Goal: Information Seeking & Learning: Learn about a topic

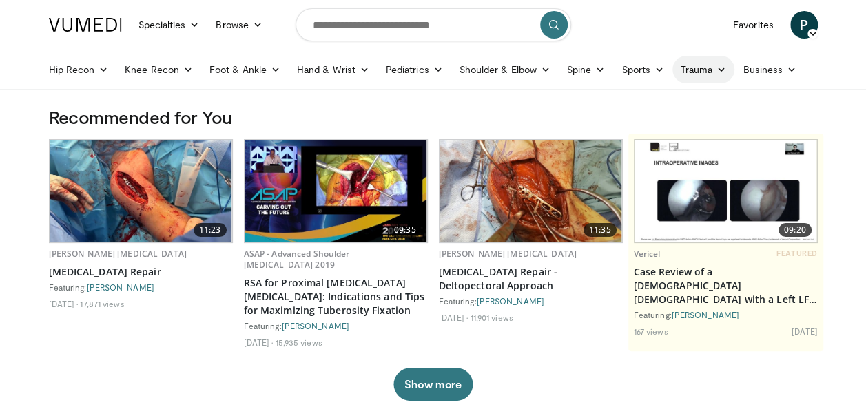
click at [706, 68] on link "Trauma" at bounding box center [704, 70] width 63 height 28
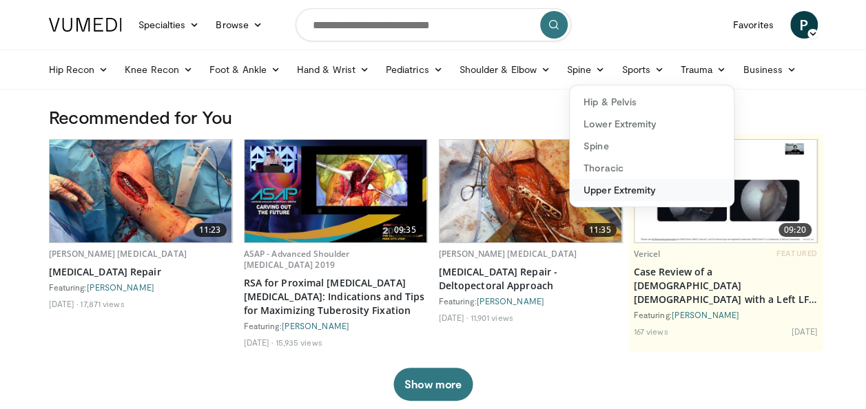
click at [622, 185] on link "Upper Extremity" at bounding box center [652, 190] width 164 height 22
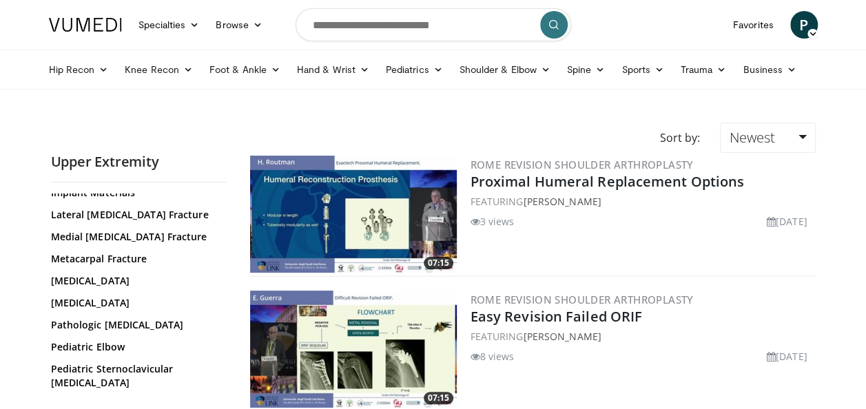
scroll to position [412, 0]
click at [121, 277] on link "[MEDICAL_DATA]" at bounding box center [135, 280] width 169 height 14
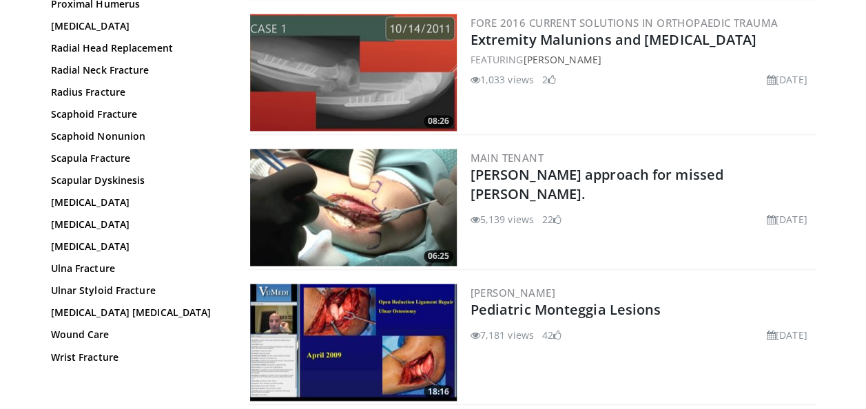
scroll to position [948, 0]
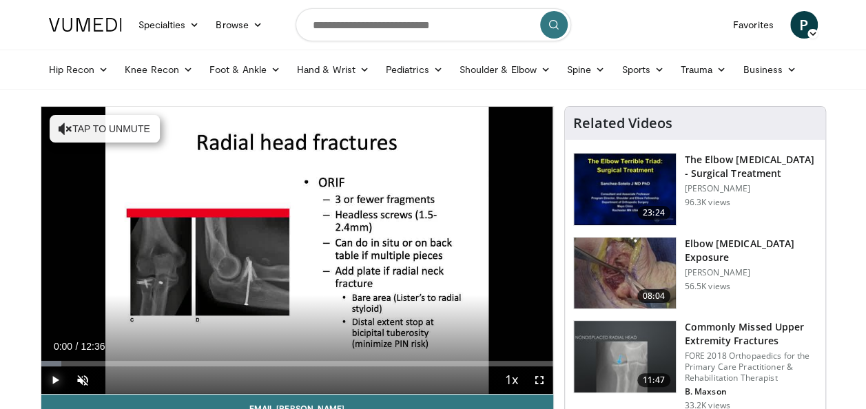
click at [55, 379] on span "Video Player" at bounding box center [55, 381] width 28 height 28
click at [83, 376] on span "Video Player" at bounding box center [83, 381] width 28 height 28
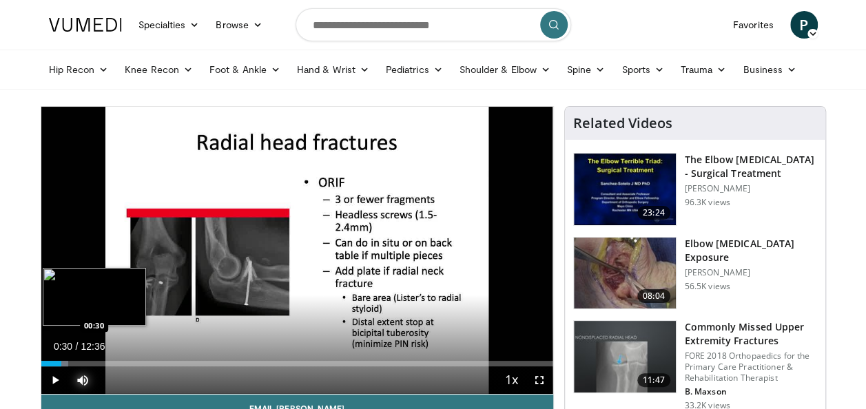
click at [61, 362] on div "Loaded : 5.25% 00:30 00:30" at bounding box center [297, 364] width 512 height 6
click at [76, 365] on div "Progress Bar" at bounding box center [75, 364] width 65 height 6
click at [99, 357] on div "Loaded : 13.12% 00:52 01:25" at bounding box center [297, 360] width 512 height 13
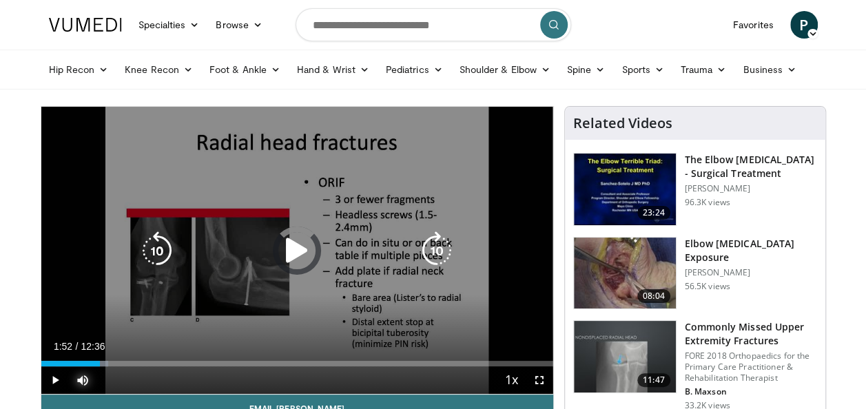
click at [117, 359] on div "Loaded : 13.12% 01:52 01:25" at bounding box center [297, 360] width 512 height 13
click at [301, 219] on div "10 seconds Tap to unmute" at bounding box center [297, 250] width 512 height 287
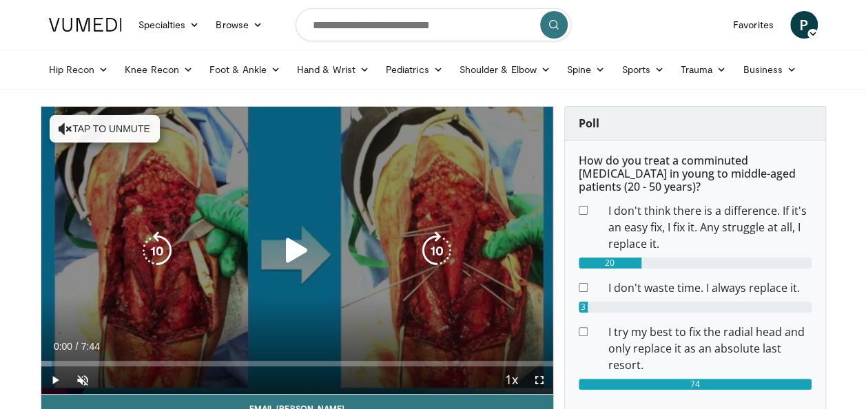
click at [272, 185] on div "10 seconds Tap to unmute" at bounding box center [297, 250] width 512 height 287
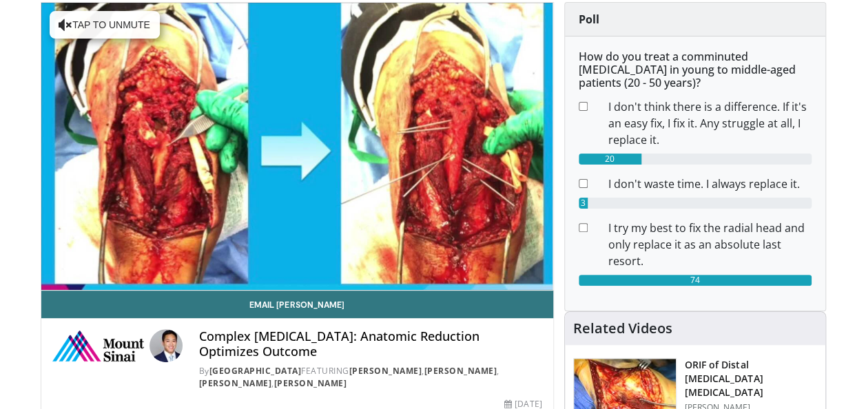
scroll to position [105, 0]
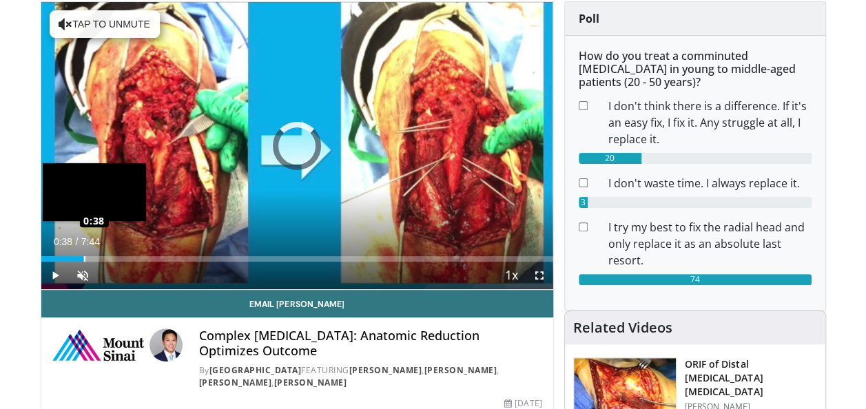
click at [83, 256] on div "Loaded : 0.00% 0:38 0:38" at bounding box center [297, 259] width 512 height 6
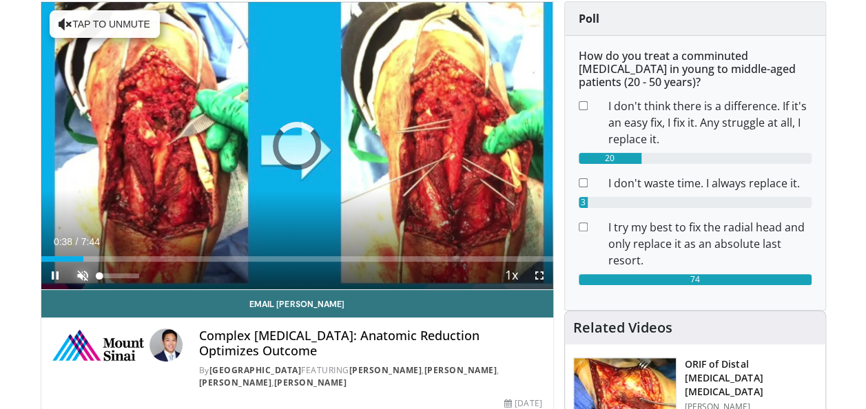
click at [85, 277] on span "Video Player" at bounding box center [83, 276] width 28 height 28
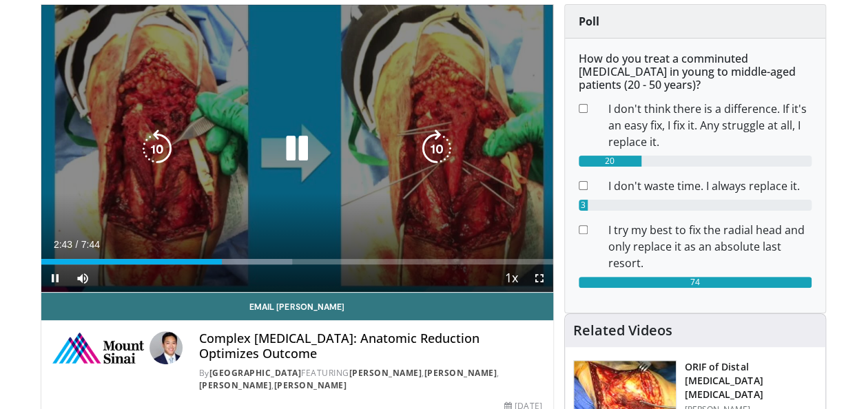
scroll to position [125, 0]
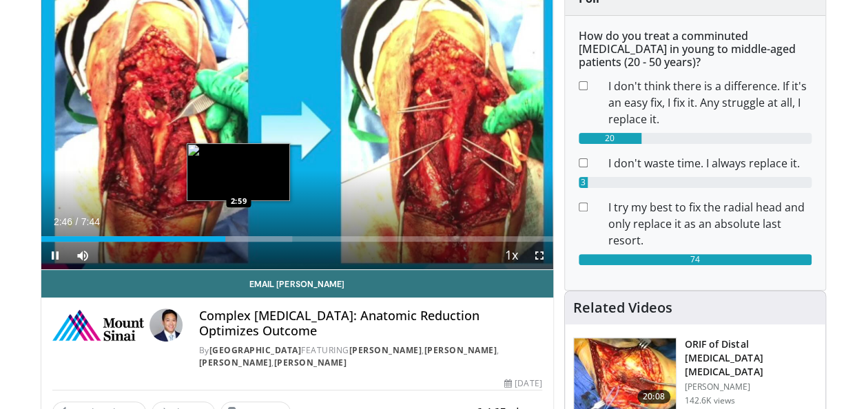
click at [238, 238] on div "Progress Bar" at bounding box center [238, 239] width 107 height 6
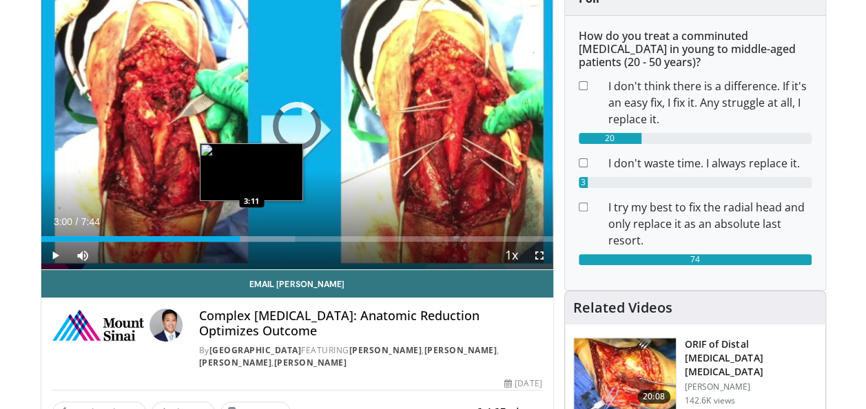
click at [252, 238] on div "Progress Bar" at bounding box center [250, 239] width 89 height 6
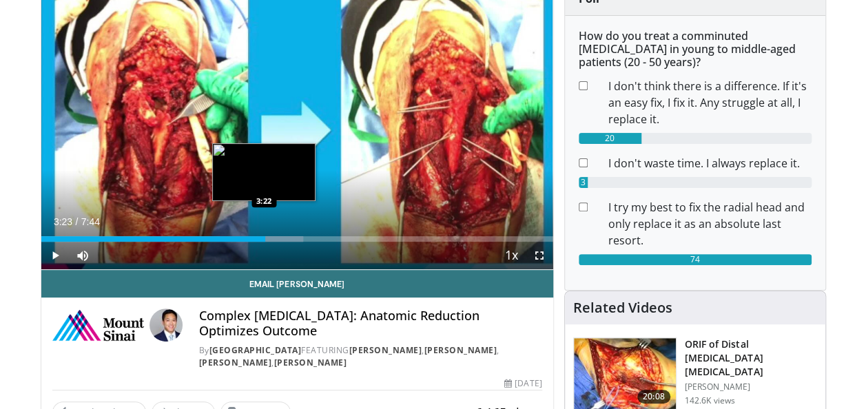
click at [265, 238] on div "Loaded : 51.25% 3:11 3:22" at bounding box center [297, 239] width 512 height 6
click at [276, 237] on div "Loaded : 51.73% 3:24 3:34" at bounding box center [297, 239] width 512 height 6
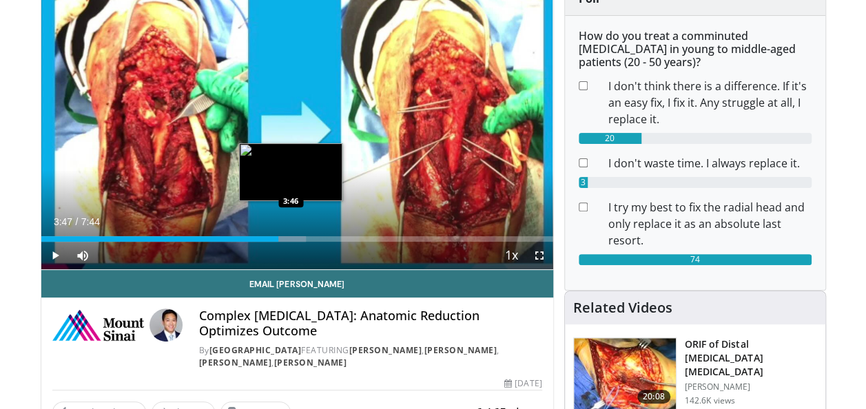
click at [291, 237] on div "Progress Bar" at bounding box center [263, 239] width 86 height 6
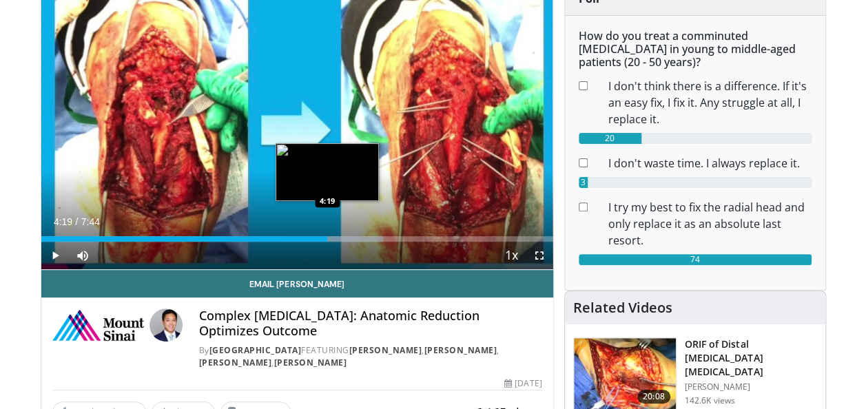
click at [327, 239] on div "Progress Bar" at bounding box center [334, 239] width 99 height 6
click at [343, 239] on div "Loaded : 66.82% 4:20 4:32" at bounding box center [297, 239] width 512 height 6
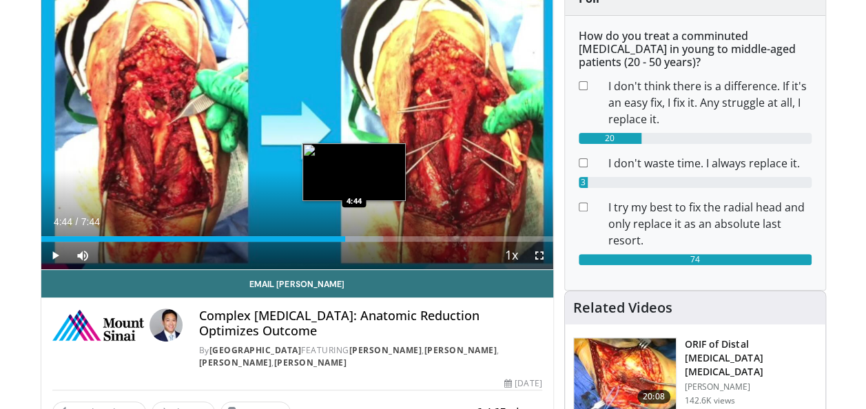
click at [354, 236] on div "Progress Bar" at bounding box center [347, 239] width 72 height 6
click at [364, 236] on div "Progress Bar" at bounding box center [357, 239] width 73 height 6
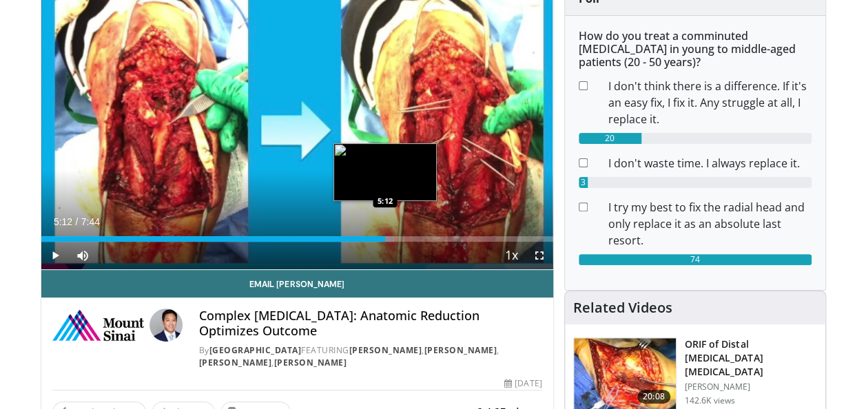
click at [385, 236] on div "Loaded : 68.98% 5:12 5:12" at bounding box center [297, 239] width 512 height 6
click at [398, 236] on div "Progress Bar" at bounding box center [380, 239] width 52 height 6
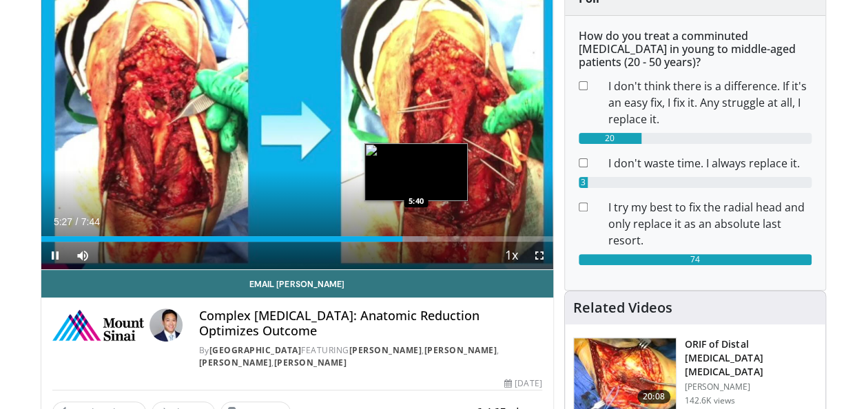
click at [416, 237] on div "Loaded : 75.44% 5:27 5:40" at bounding box center [297, 239] width 512 height 6
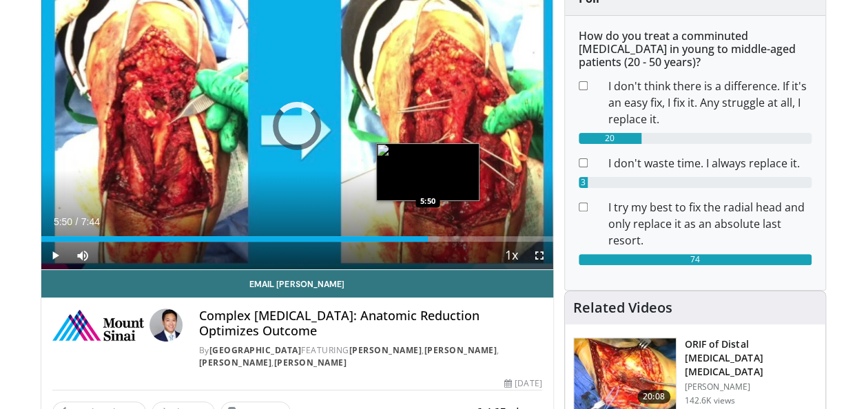
click at [428, 239] on div "Progress Bar" at bounding box center [411, 239] width 53 height 6
click at [441, 238] on div "Loaded : 77.60% 5:51 6:02" at bounding box center [297, 239] width 512 height 6
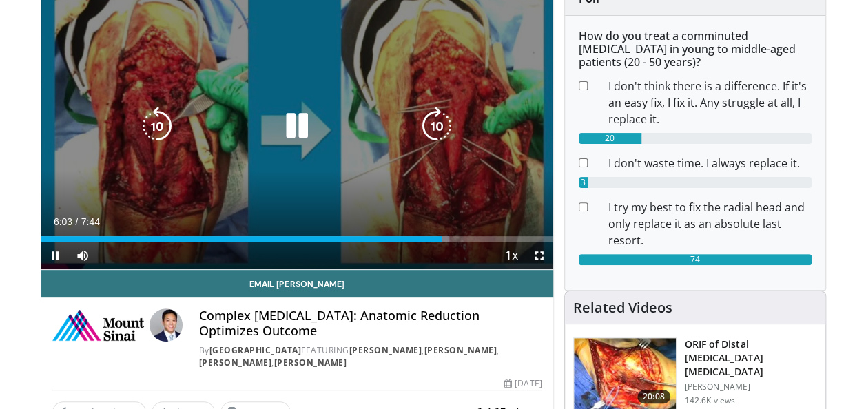
click at [321, 141] on div "10 seconds Tap to unmute" at bounding box center [297, 125] width 512 height 287
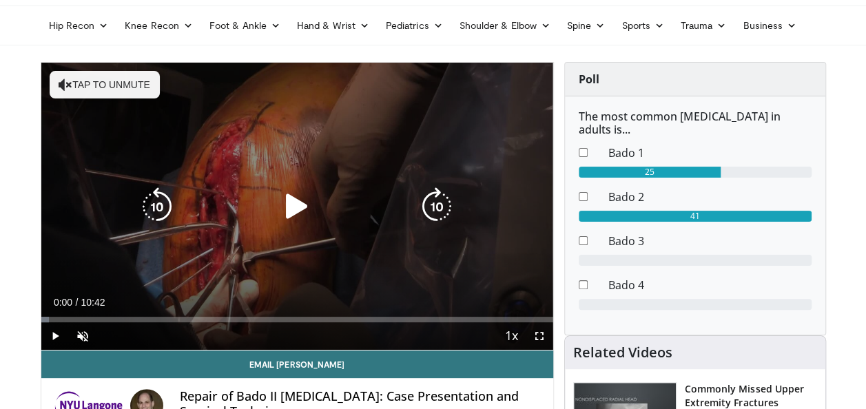
scroll to position [134, 0]
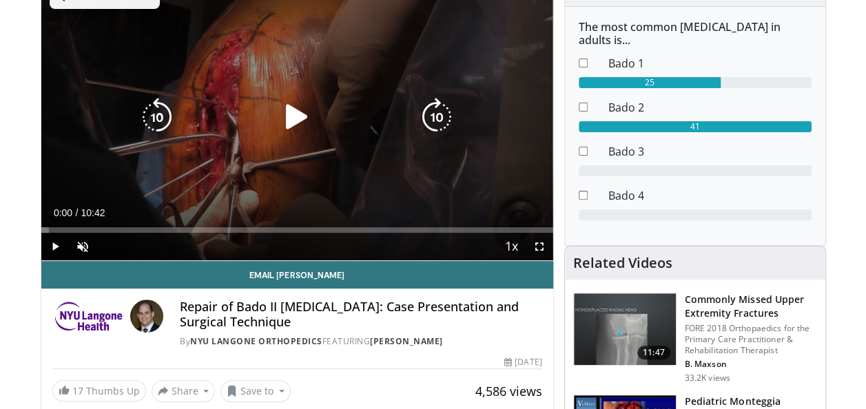
click at [286, 116] on icon "Video Player" at bounding box center [297, 117] width 39 height 39
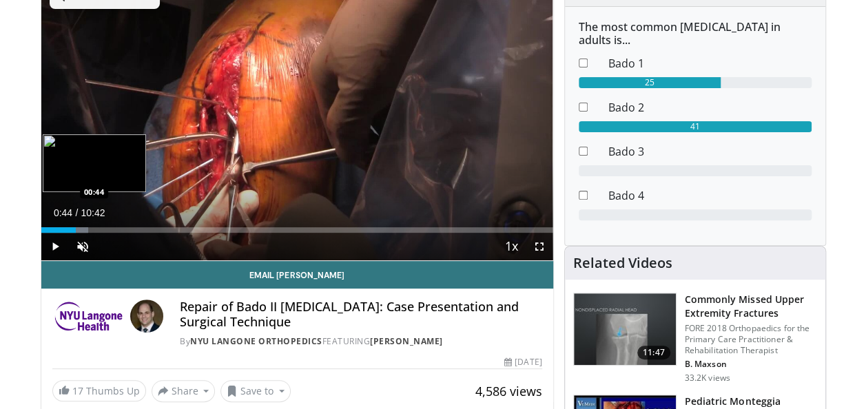
click at [76, 225] on div "Loaded : 9.27% 00:44 00:44" at bounding box center [297, 226] width 512 height 13
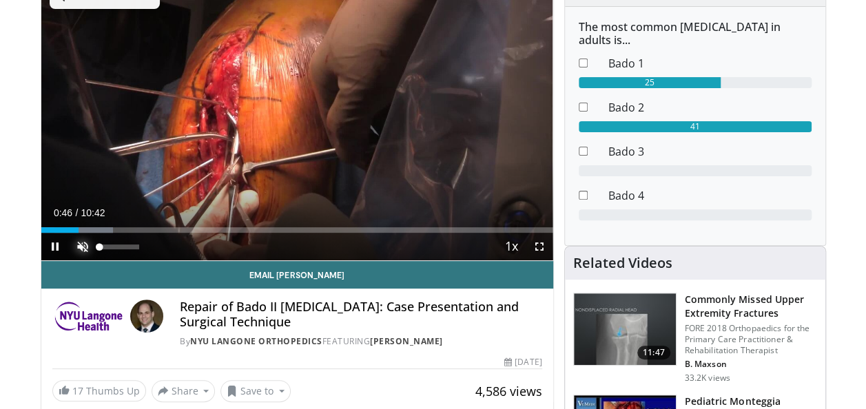
click at [85, 252] on span "Video Player" at bounding box center [83, 247] width 28 height 28
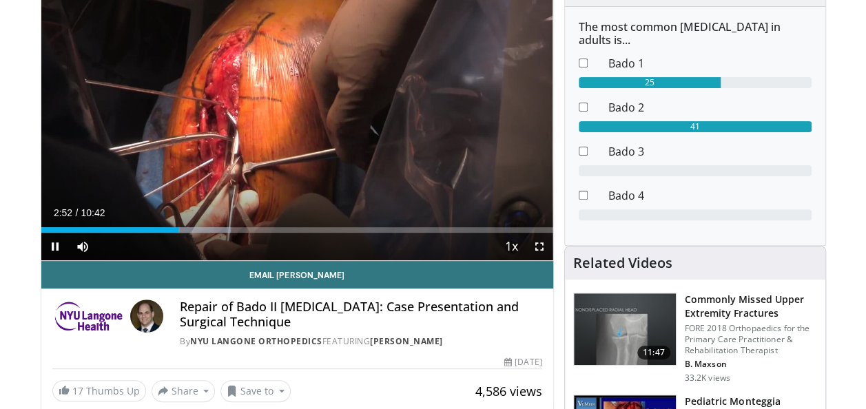
click at [498, 165] on div "10 seconds Tap to unmute" at bounding box center [297, 116] width 512 height 287
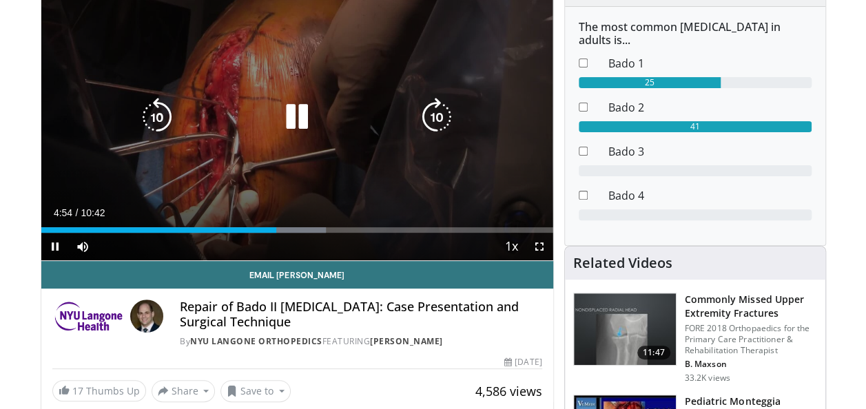
click at [292, 117] on icon "Video Player" at bounding box center [297, 117] width 39 height 39
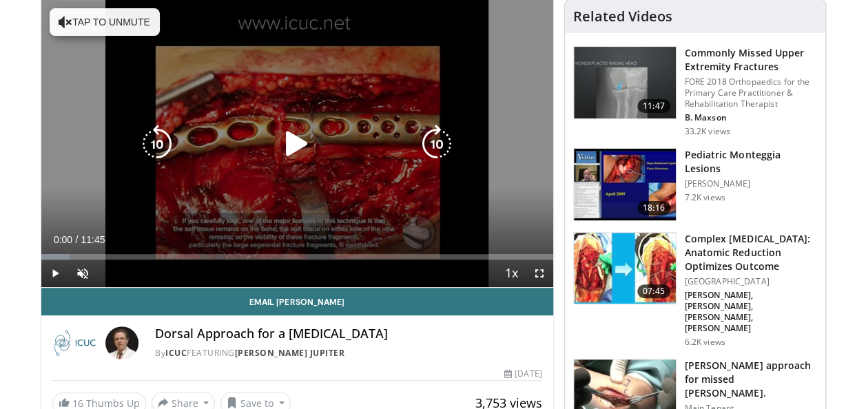
scroll to position [105, 0]
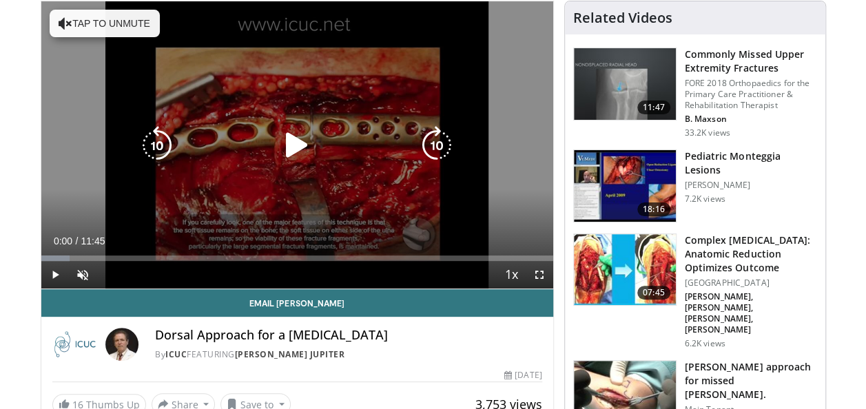
click at [292, 146] on icon "Video Player" at bounding box center [297, 145] width 39 height 39
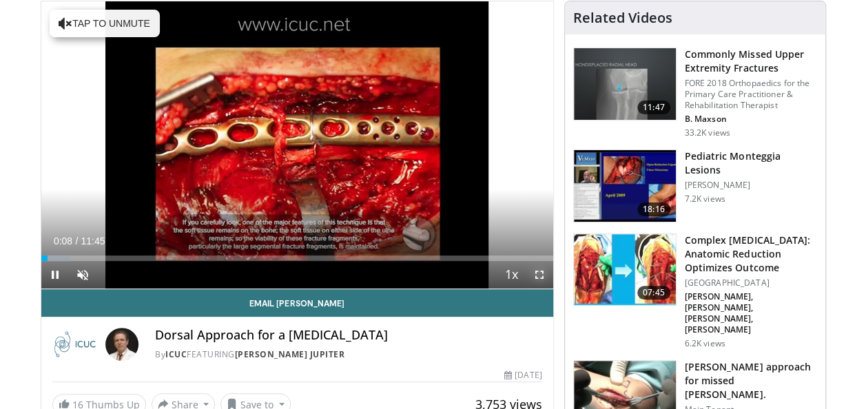
click at [535, 272] on span "Video Player" at bounding box center [540, 275] width 28 height 28
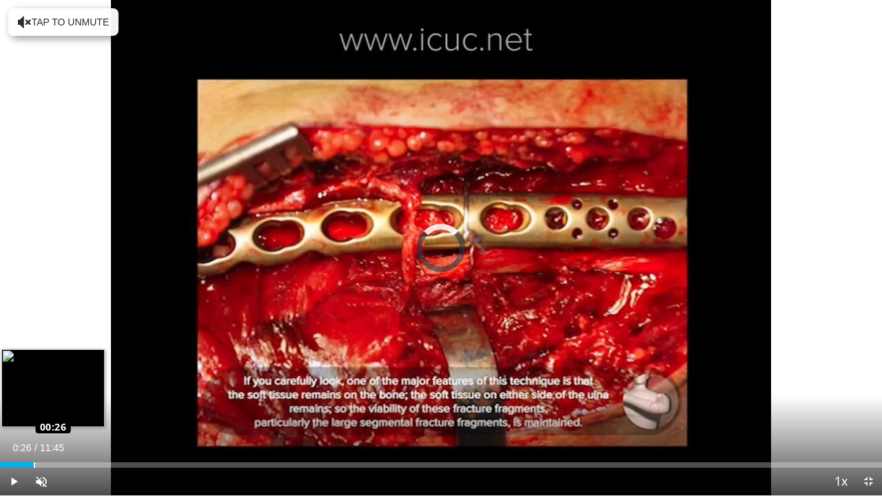
click at [33, 409] on div "Loaded : 0.00% 00:26 00:26" at bounding box center [441, 465] width 882 height 6
click at [34, 409] on div "Progress Bar" at bounding box center [34, 465] width 1 height 6
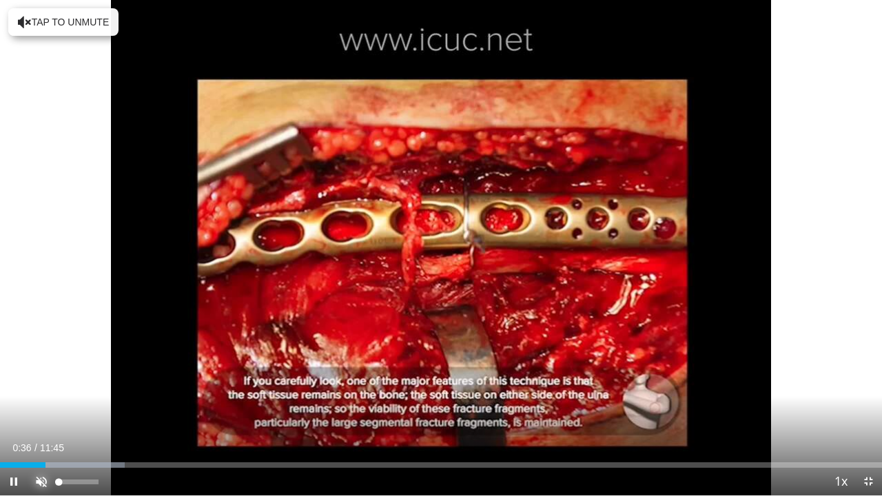
click at [44, 409] on span "Video Player" at bounding box center [42, 482] width 28 height 28
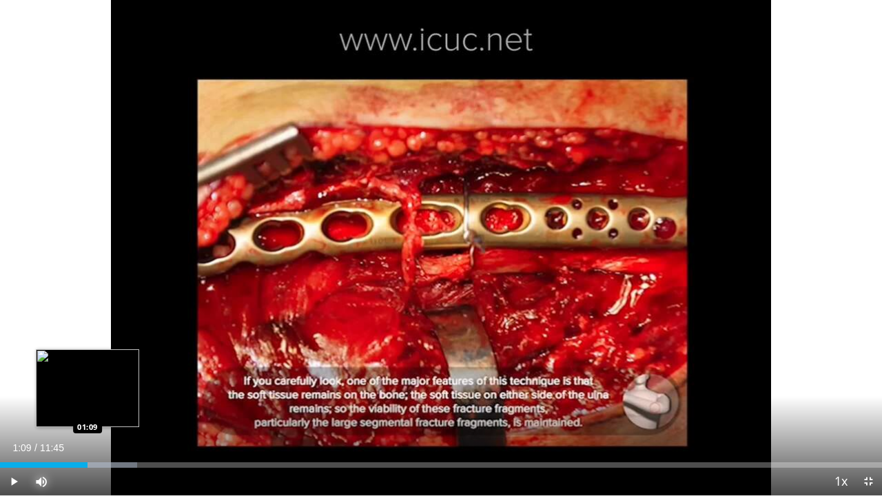
click at [88, 409] on div "Loaded : 15.57% 01:09 01:09" at bounding box center [441, 461] width 882 height 13
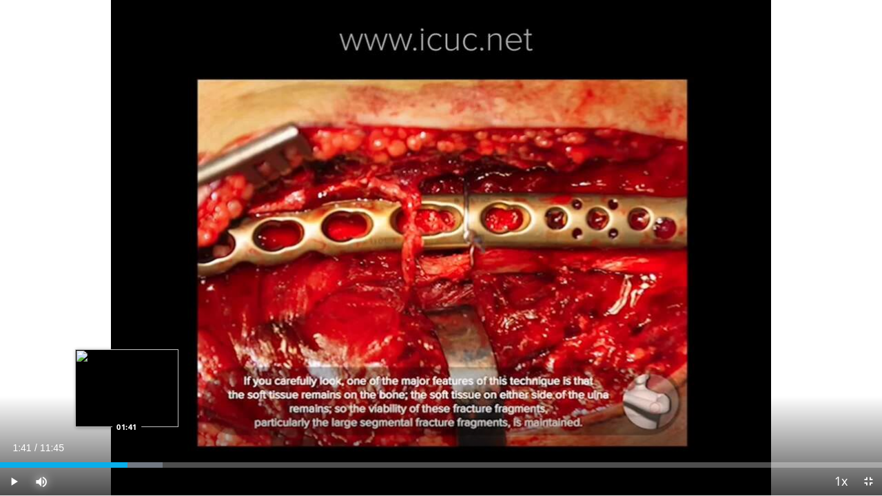
click at [127, 409] on div "Loaded : 18.44% 01:13 01:41" at bounding box center [441, 461] width 882 height 13
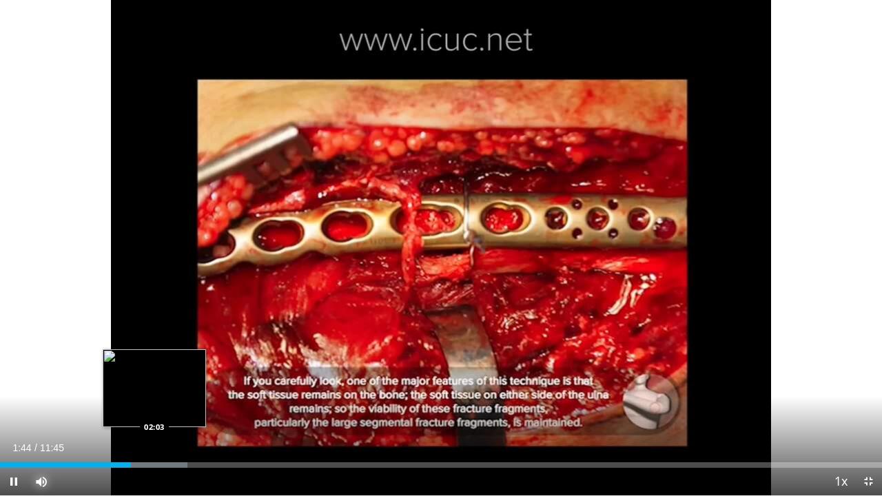
click at [154, 409] on div "Progress Bar" at bounding box center [140, 465] width 96 height 6
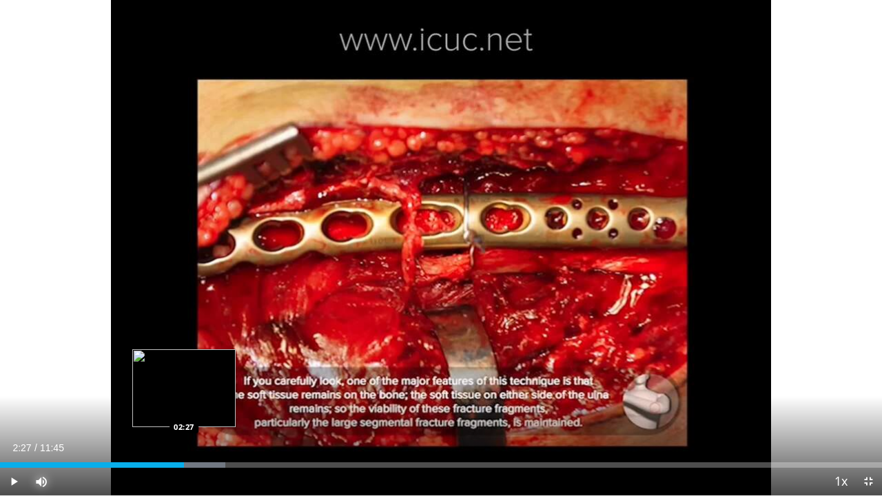
click at [184, 409] on div "Loaded : 25.53% 02:27 02:27" at bounding box center [441, 461] width 882 height 13
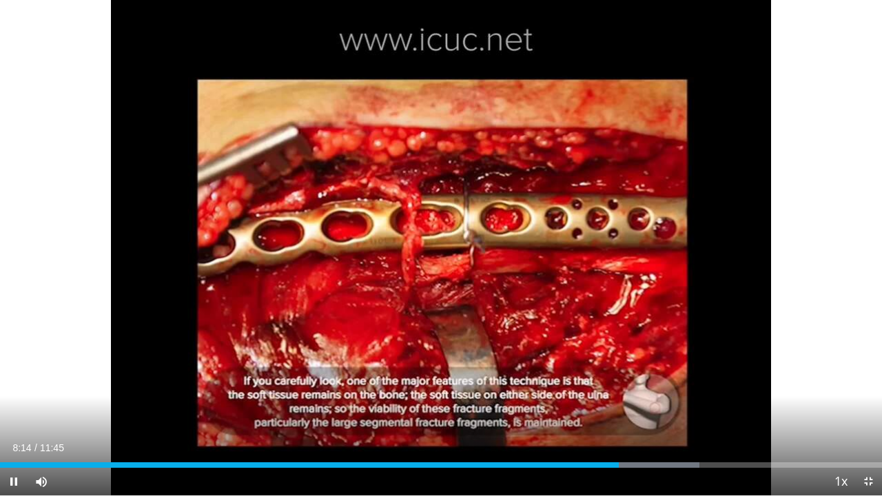
click at [740, 285] on div "10 seconds Tap to unmute" at bounding box center [441, 247] width 882 height 495
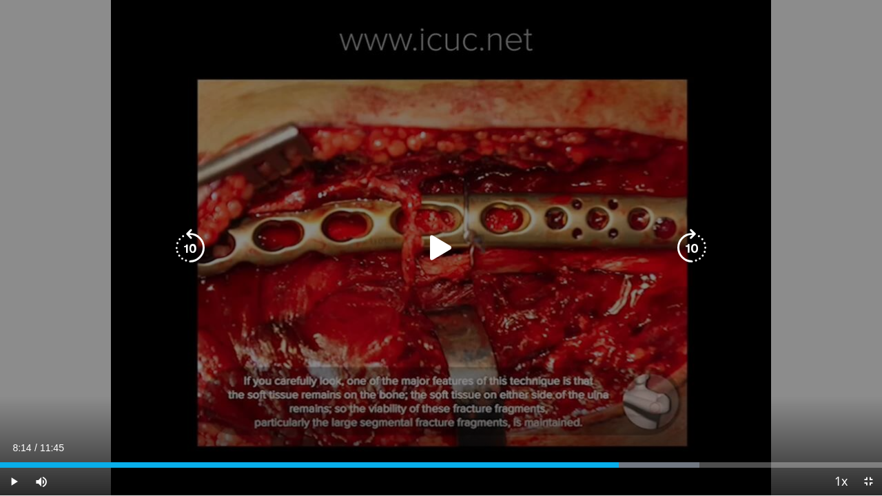
click at [737, 294] on div "10 seconds Tap to unmute" at bounding box center [441, 247] width 882 height 495
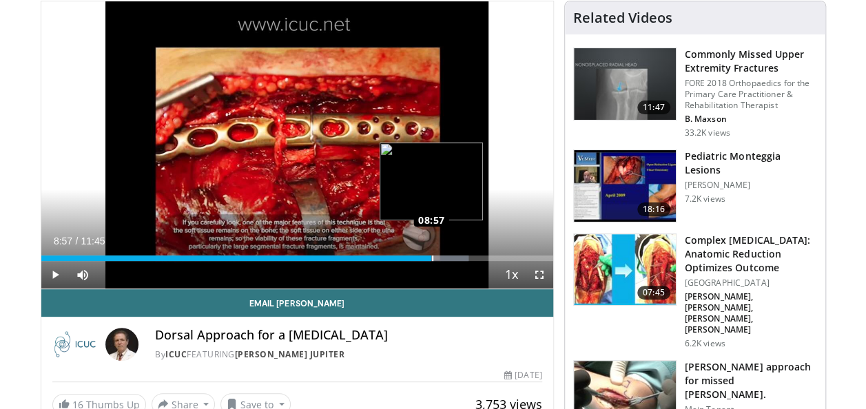
click at [431, 254] on div "Loaded : 83.54% 08:57 08:57" at bounding box center [297, 254] width 512 height 13
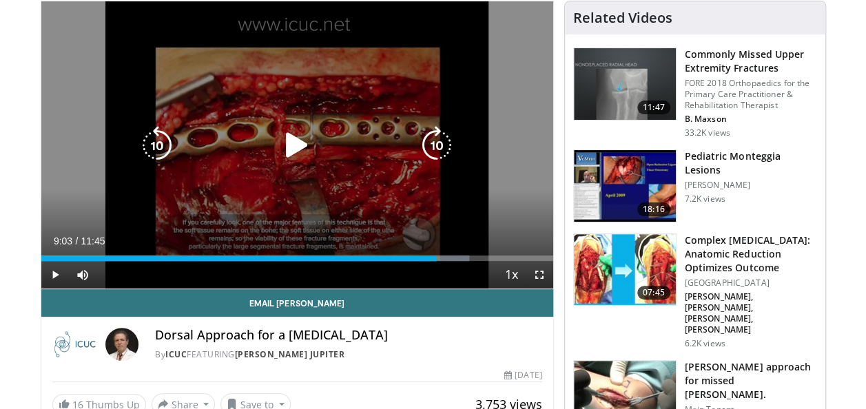
click at [436, 256] on div "Loaded : 83.68% 09:03 08:57" at bounding box center [297, 259] width 512 height 6
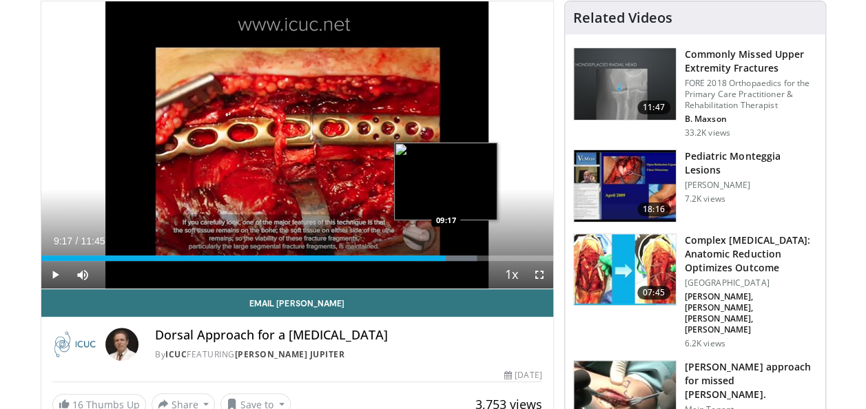
click at [446, 256] on div "Progress Bar" at bounding box center [446, 259] width 62 height 6
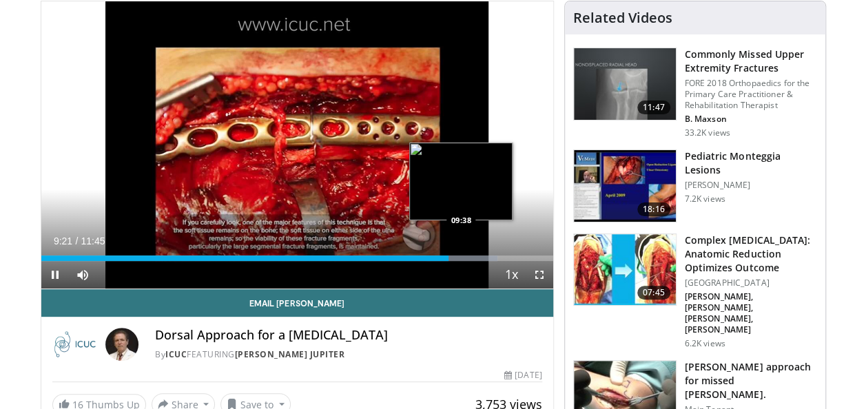
click at [461, 253] on div "Loaded : 89.21% 09:21 09:38" at bounding box center [297, 254] width 512 height 13
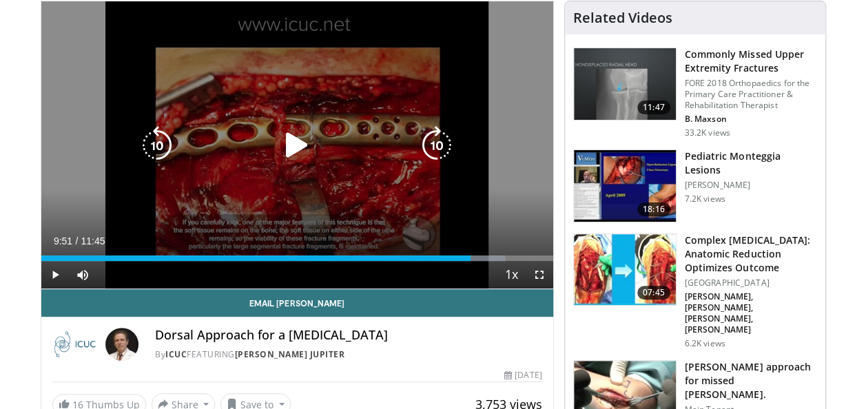
click at [471, 254] on div "Loaded : 90.62% 09:51 09:38" at bounding box center [297, 254] width 512 height 13
click at [487, 254] on div "Loaded : 90.62% 10:13 09:38" at bounding box center [297, 254] width 512 height 13
click at [493, 253] on div "Loaded : 92.04% 10:13 09:38" at bounding box center [297, 254] width 512 height 13
click at [505, 252] on div "Loaded : 92.19% 10:38 09:38" at bounding box center [297, 254] width 512 height 13
click at [391, 172] on div "10 seconds Tap to unmute" at bounding box center [297, 144] width 512 height 287
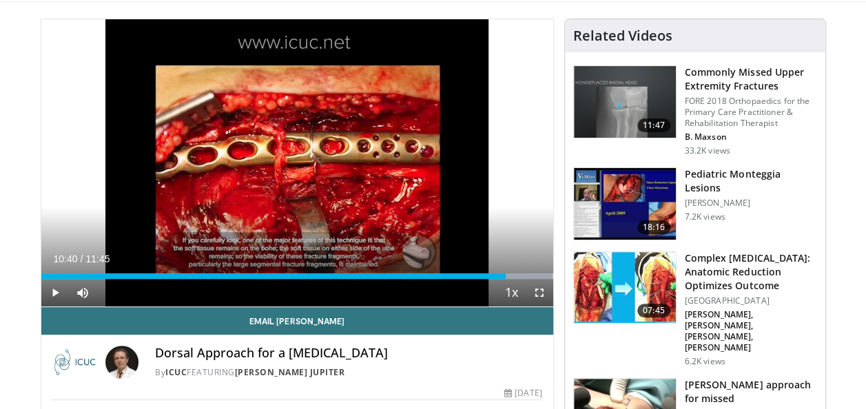
scroll to position [0, 0]
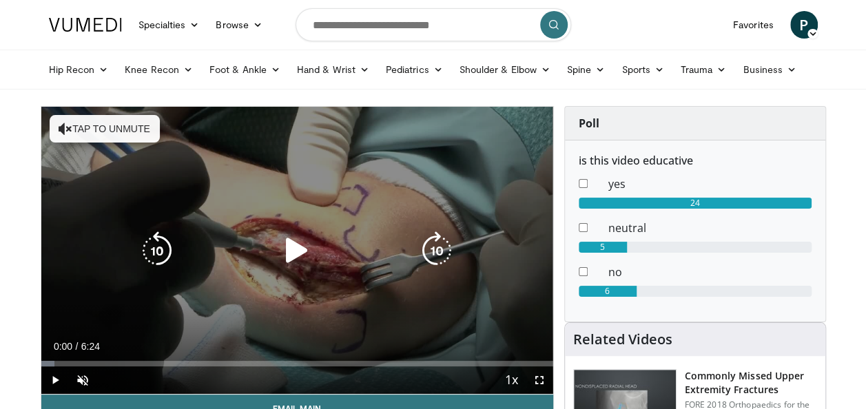
scroll to position [103, 0]
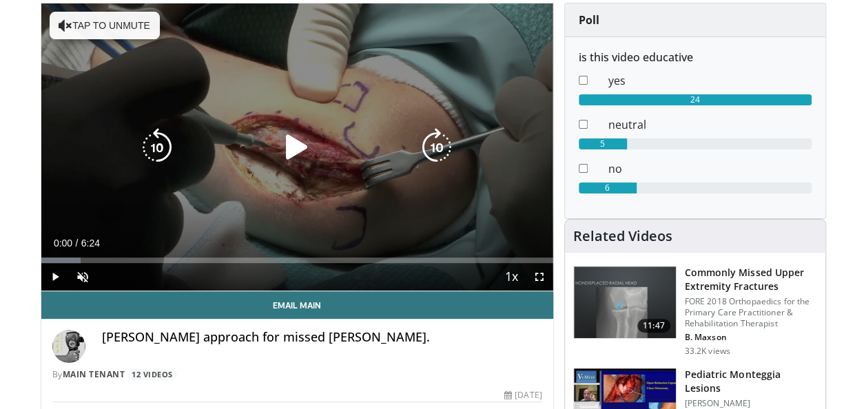
click at [307, 129] on icon "Video Player" at bounding box center [297, 147] width 39 height 39
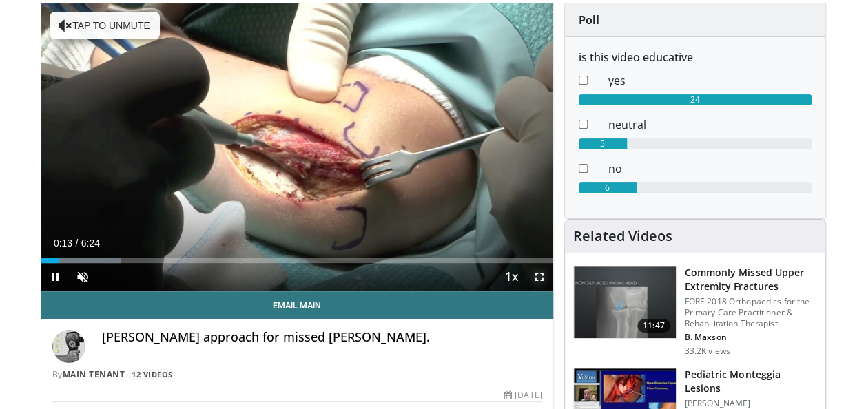
click at [542, 272] on span "Video Player" at bounding box center [540, 277] width 28 height 28
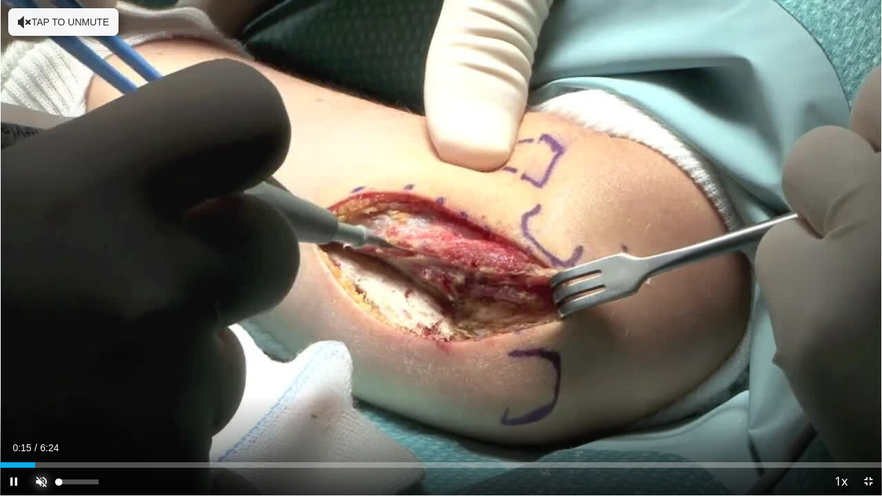
click at [50, 409] on span "Video Player" at bounding box center [42, 482] width 28 height 28
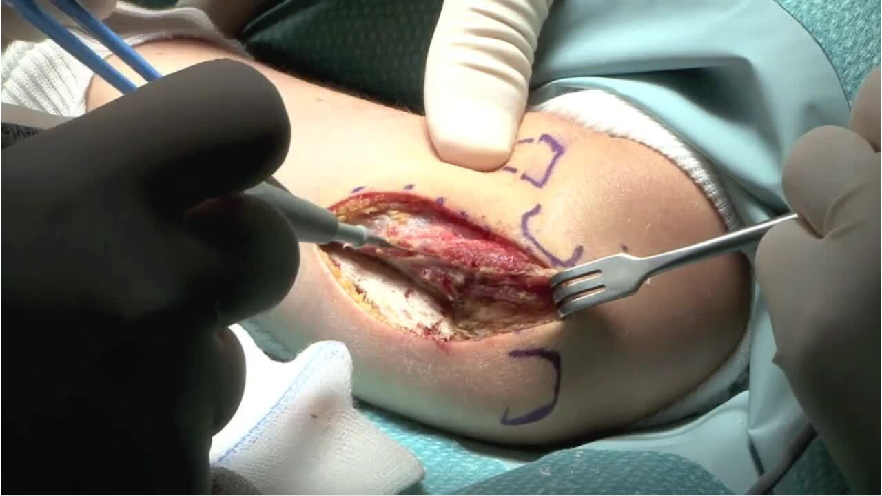
click at [91, 409] on video-js "**********" at bounding box center [441, 248] width 882 height 496
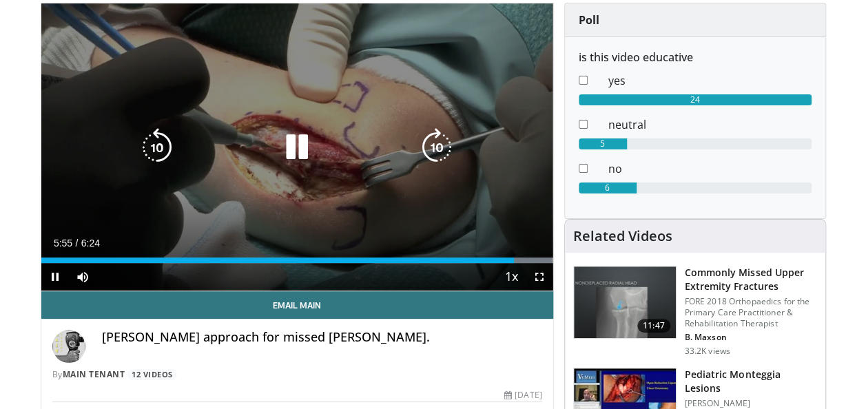
click at [295, 143] on icon "Video Player" at bounding box center [297, 147] width 39 height 39
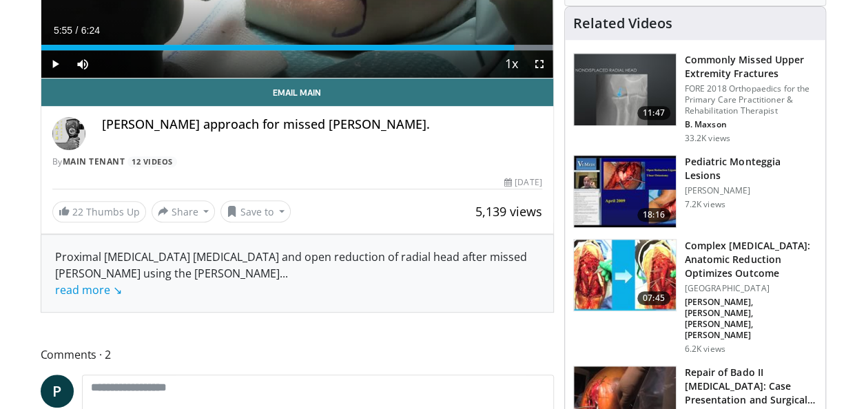
scroll to position [0, 0]
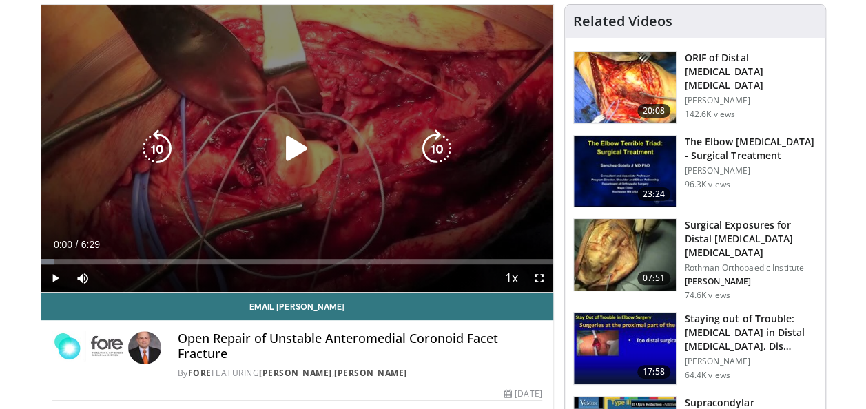
scroll to position [103, 0]
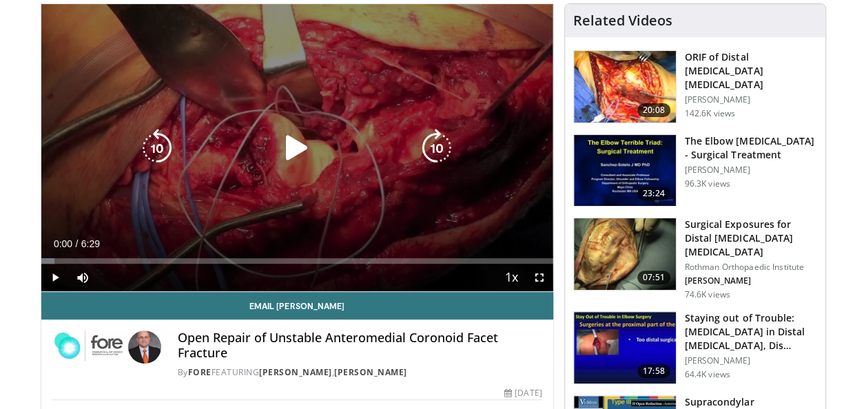
click at [492, 167] on div "10 seconds Tap to unmute" at bounding box center [297, 147] width 512 height 287
click at [289, 151] on icon "Video Player" at bounding box center [297, 148] width 39 height 39
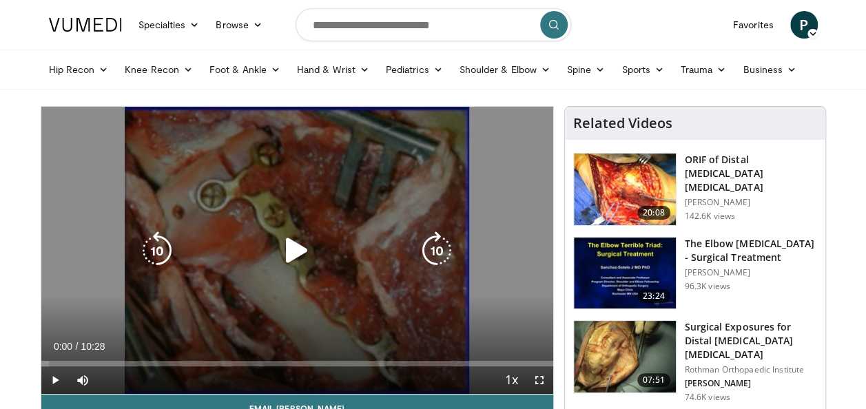
click at [336, 247] on div "Video Player" at bounding box center [296, 251] width 307 height 28
